Goal: Task Accomplishment & Management: Complete application form

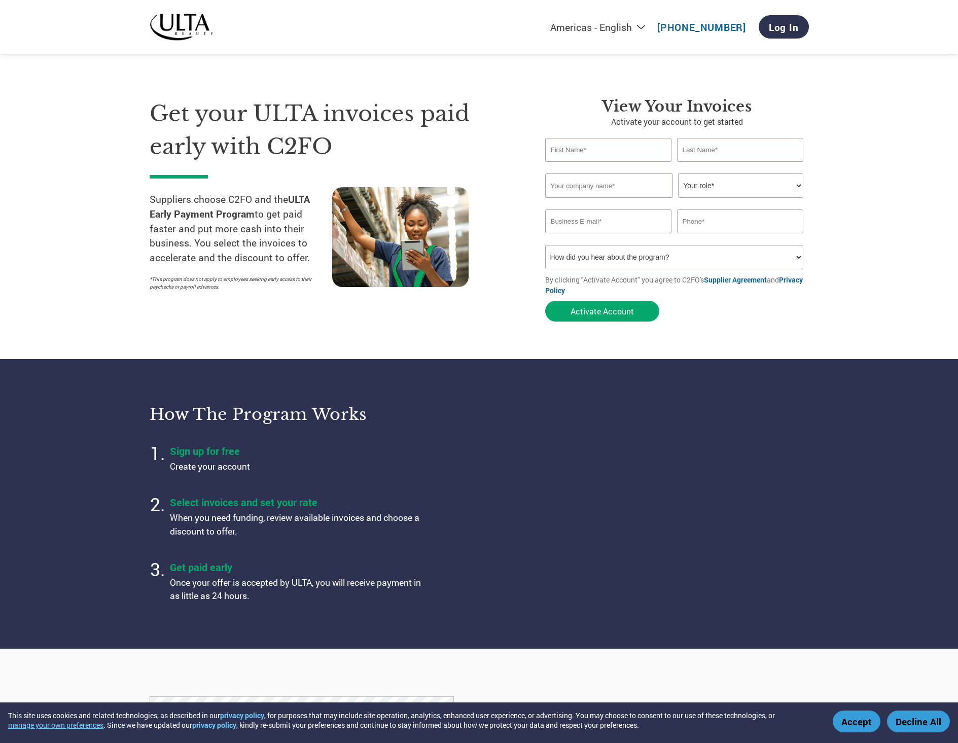
click at [619, 258] on select "How did you hear about the program? Received a letter Email Social Media Online…" at bounding box center [674, 257] width 259 height 24
click at [614, 148] on input "text" at bounding box center [608, 150] width 127 height 24
type input "Desmond"
type input "Tan"
click at [634, 181] on input "text" at bounding box center [609, 185] width 128 height 24
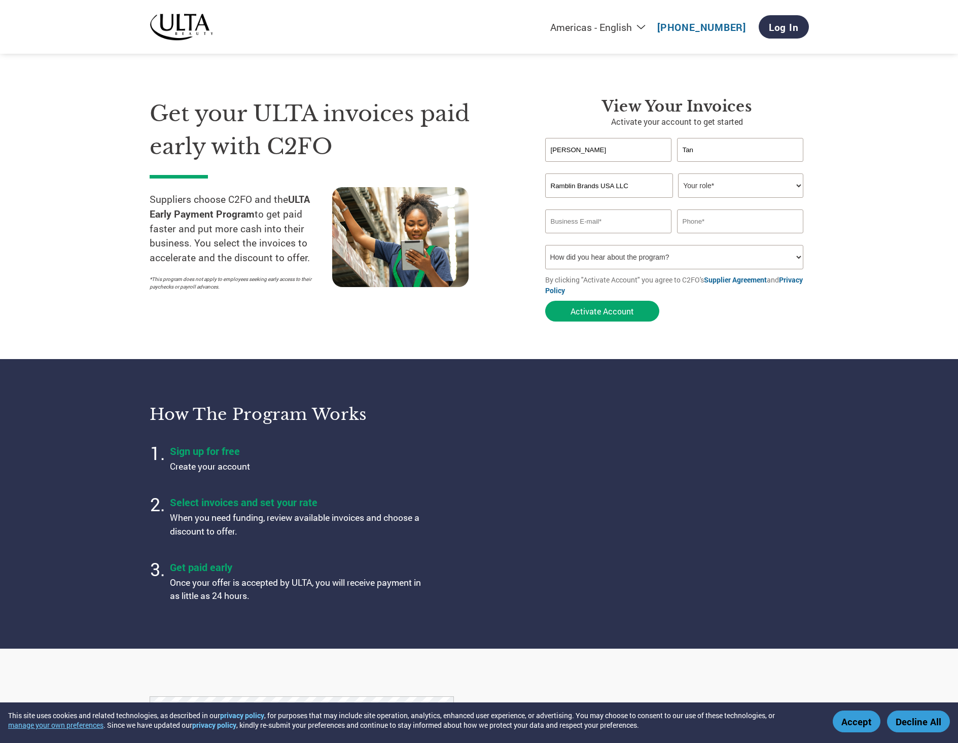
type input "Ramblin Brands USA LLC"
click at [776, 188] on select "Your role* CFO Controller Credit Manager Finance Director Treasurer CEO Preside…" at bounding box center [740, 185] width 125 height 24
select select "OTHER"
click at [678, 173] on select "Your role* CFO Controller Credit Manager Finance Director Treasurer CEO Preside…" at bounding box center [740, 185] width 125 height 24
click at [594, 229] on input "email" at bounding box center [608, 221] width 127 height 24
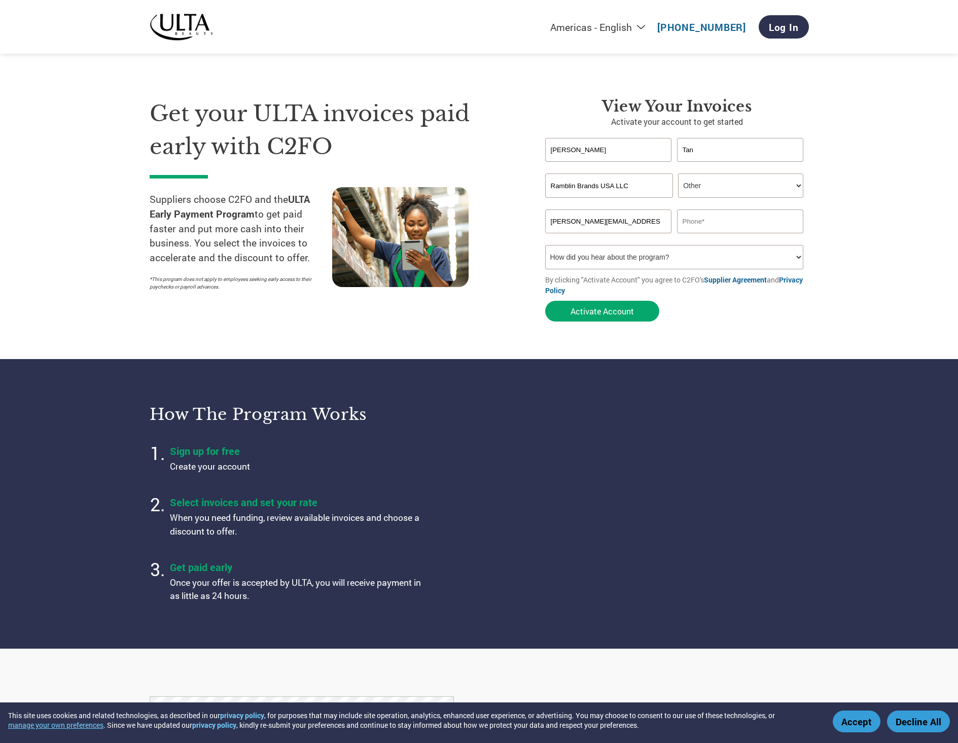
type input "desmond.tan@ramblinbrands.com"
type input "+6598410174"
click at [672, 265] on select "How did you hear about the program? Received a letter Email Social Media Online…" at bounding box center [674, 257] width 259 height 24
select select "Other"
click at [545, 245] on select "How did you hear about the program? Received a letter Email Social Media Online…" at bounding box center [674, 257] width 259 height 24
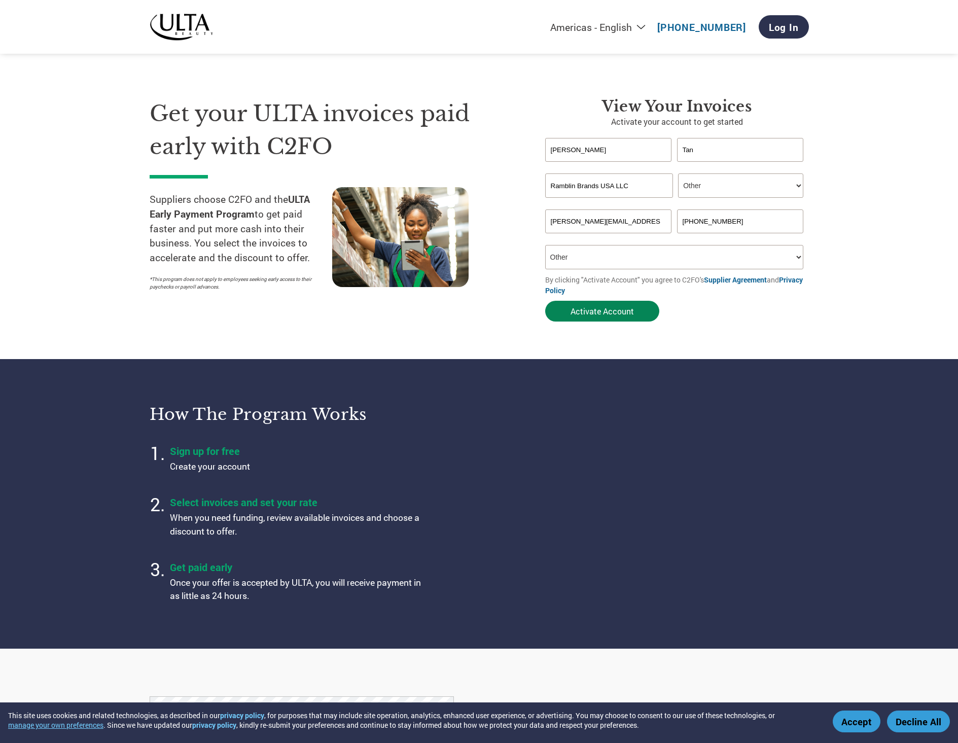
click at [623, 317] on button "Activate Account" at bounding box center [602, 311] width 114 height 21
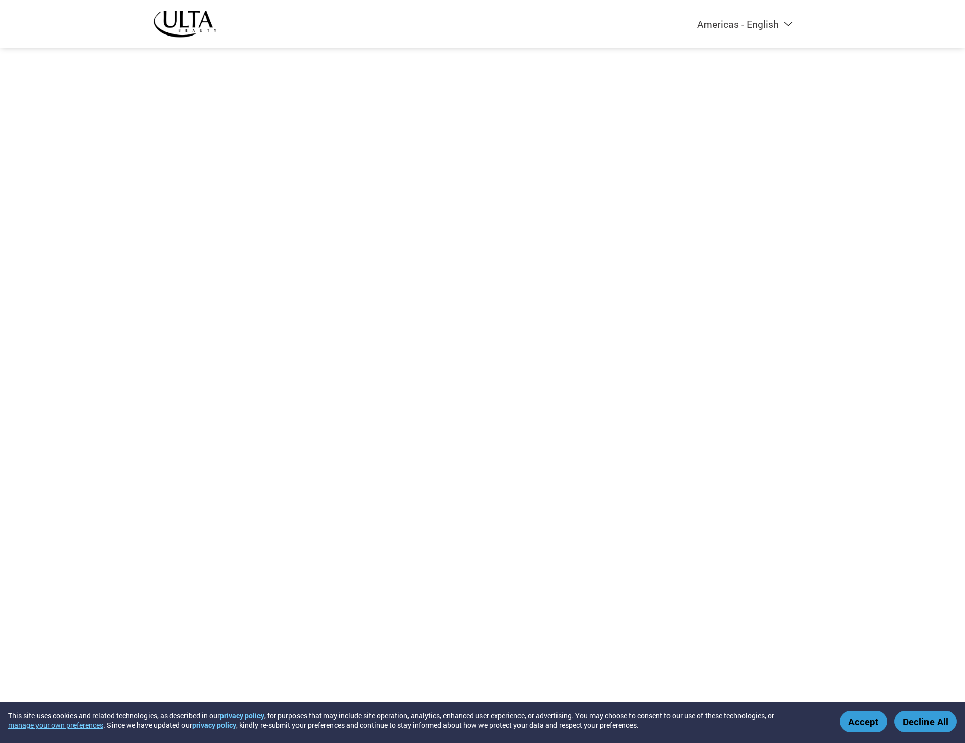
click at [842, 719] on button "Accept" at bounding box center [864, 721] width 48 height 22
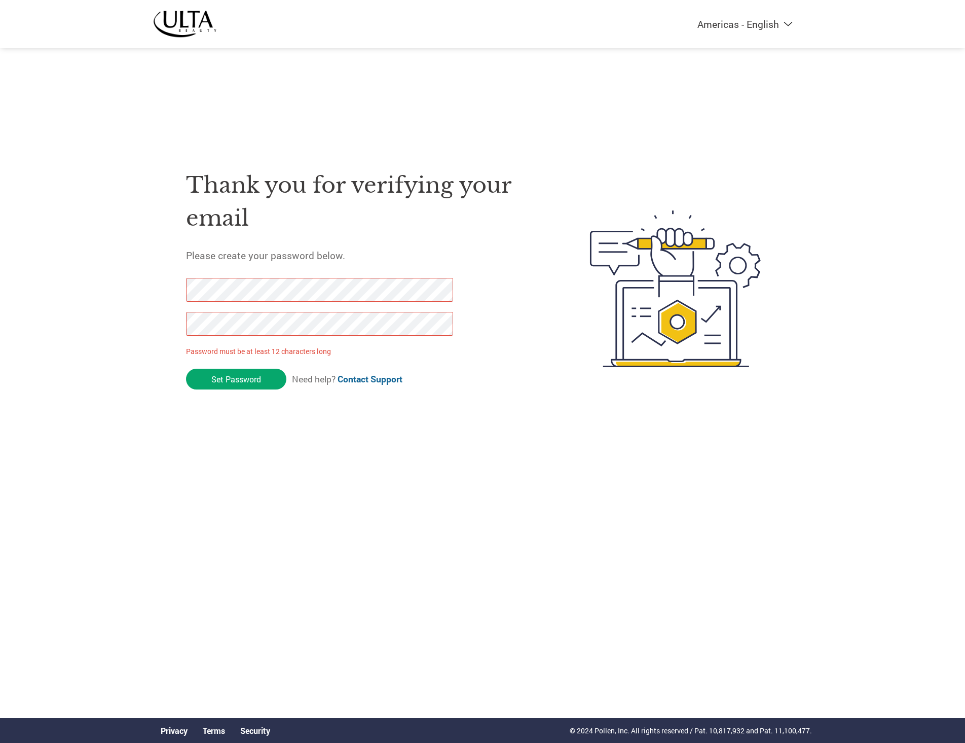
drag, startPoint x: 265, startPoint y: 378, endPoint x: -4, endPoint y: 290, distance: 283.1
click at [0, 290] on html "This site uses cookies and related technologies, as described in our privacy po…" at bounding box center [482, 268] width 965 height 537
click at [0, 296] on html "This site uses cookies and related technologies, as described in our privacy po…" at bounding box center [482, 268] width 965 height 537
click at [234, 386] on input "Set Password" at bounding box center [236, 379] width 100 height 21
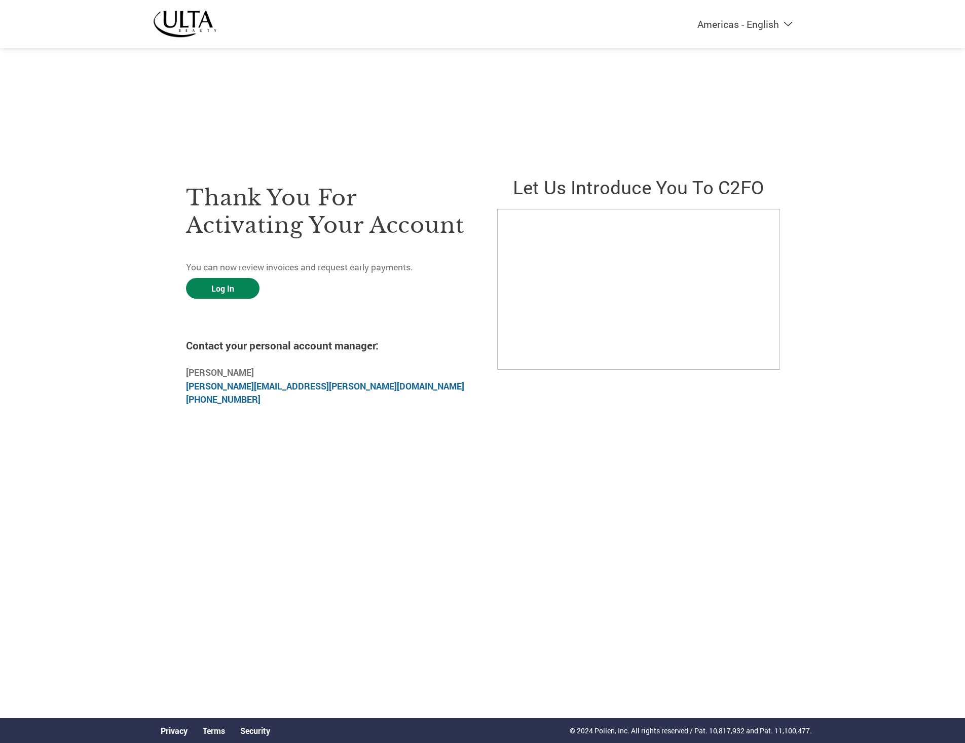
click at [234, 287] on link "Log In" at bounding box center [223, 288] width 74 height 21
